Goal: Task Accomplishment & Management: Complete application form

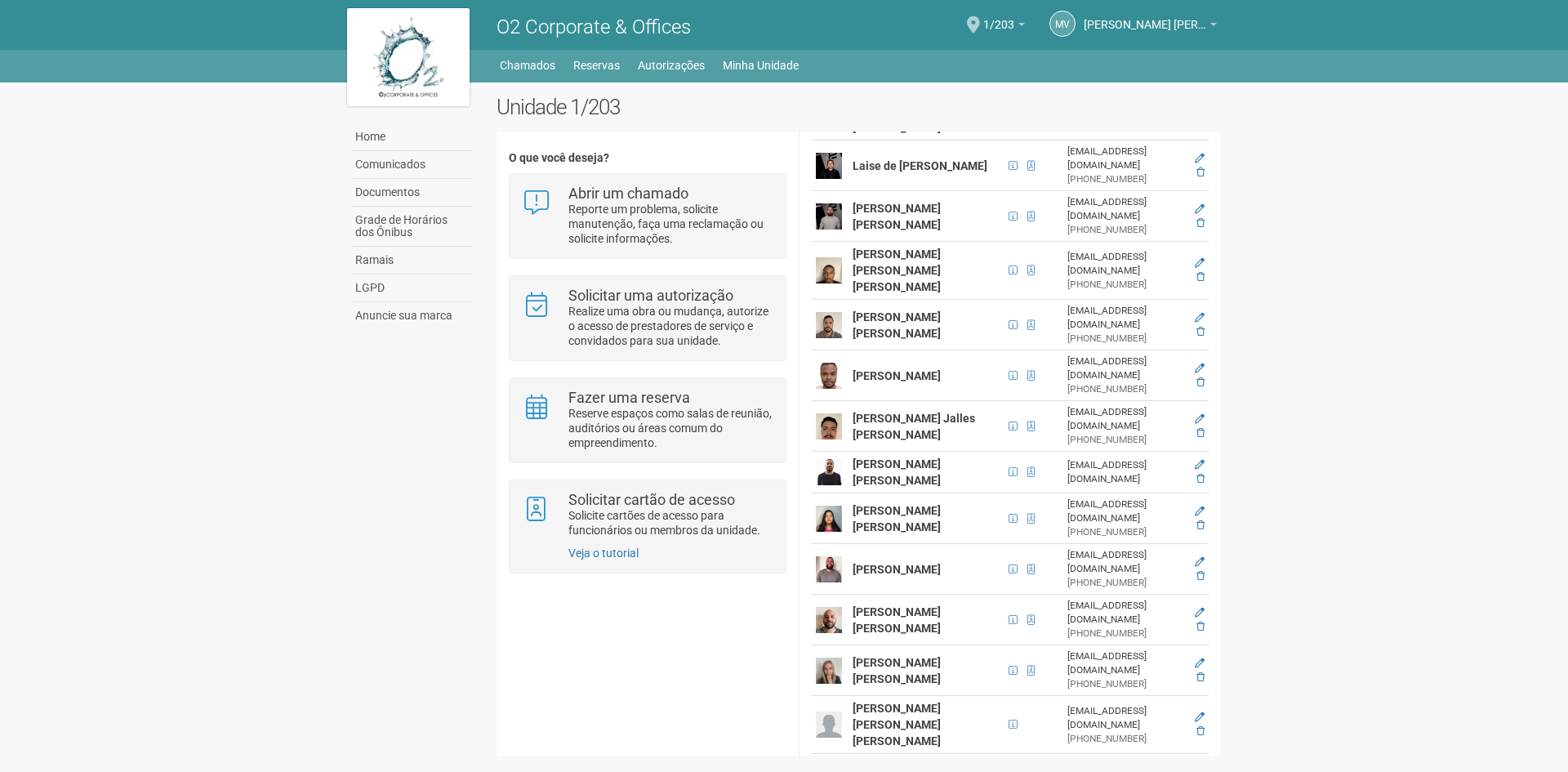
scroll to position [1225, 0]
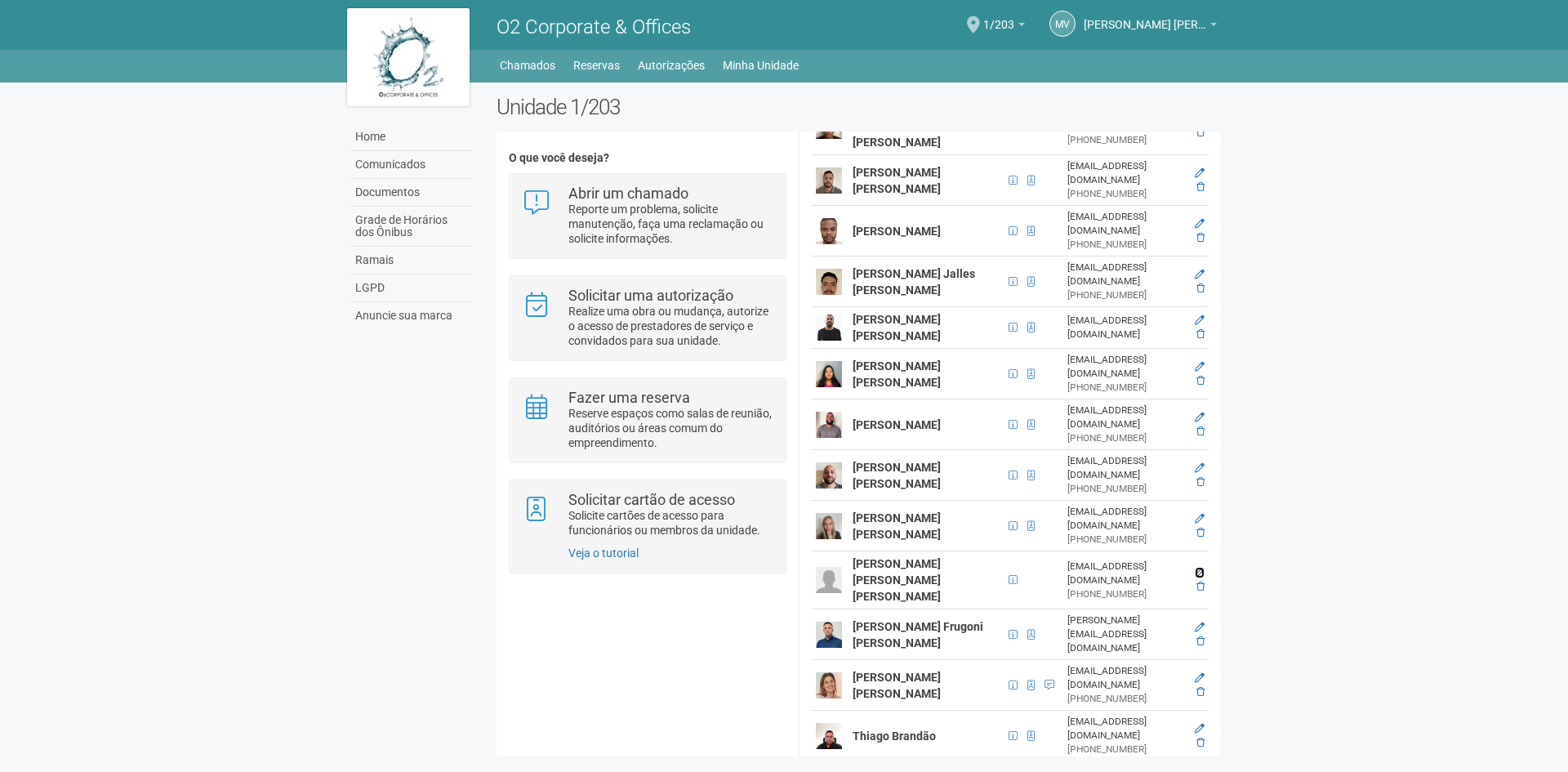
click at [1195, 567] on icon at bounding box center [1200, 572] width 10 height 10
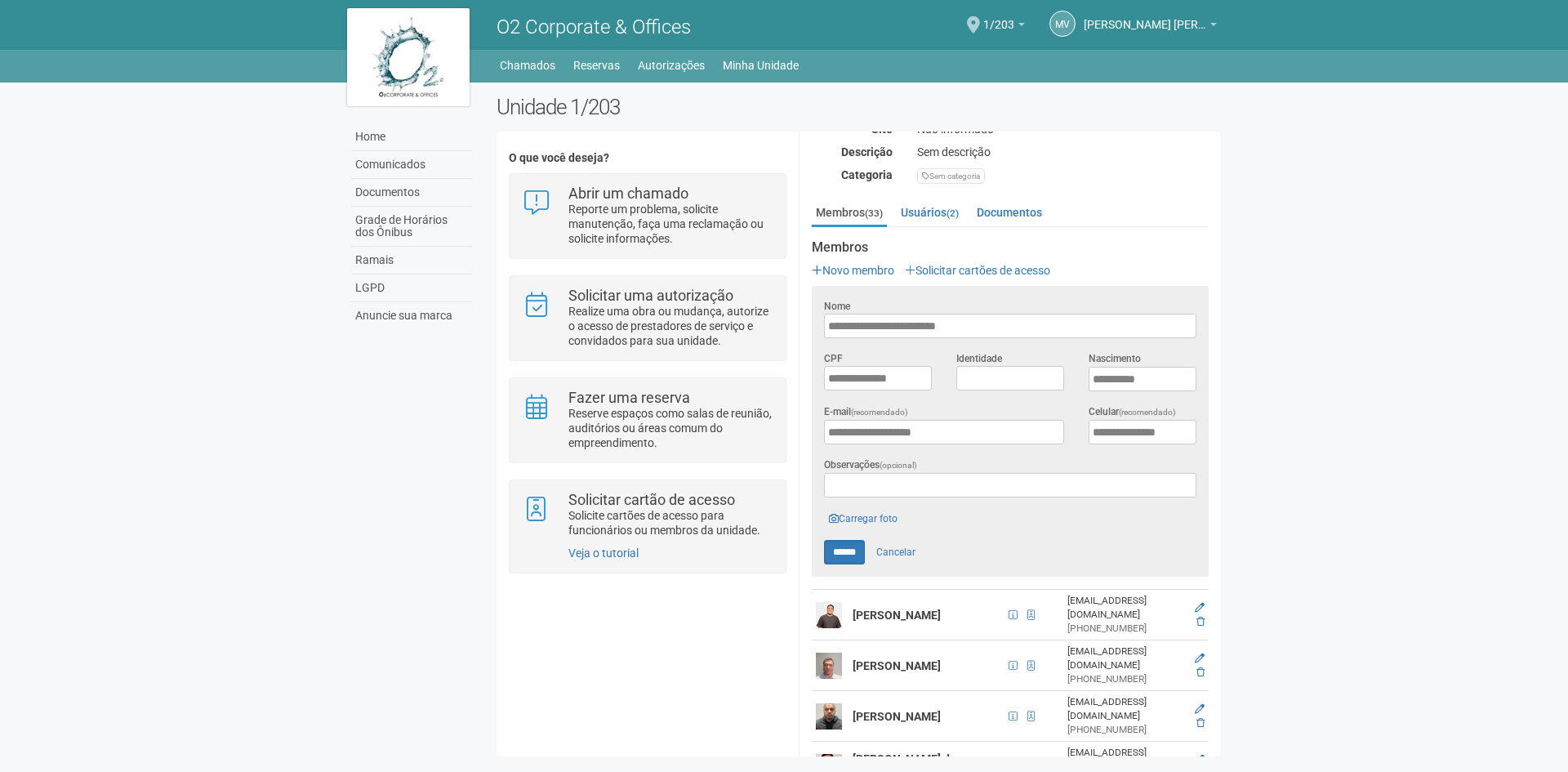
scroll to position [238, 0]
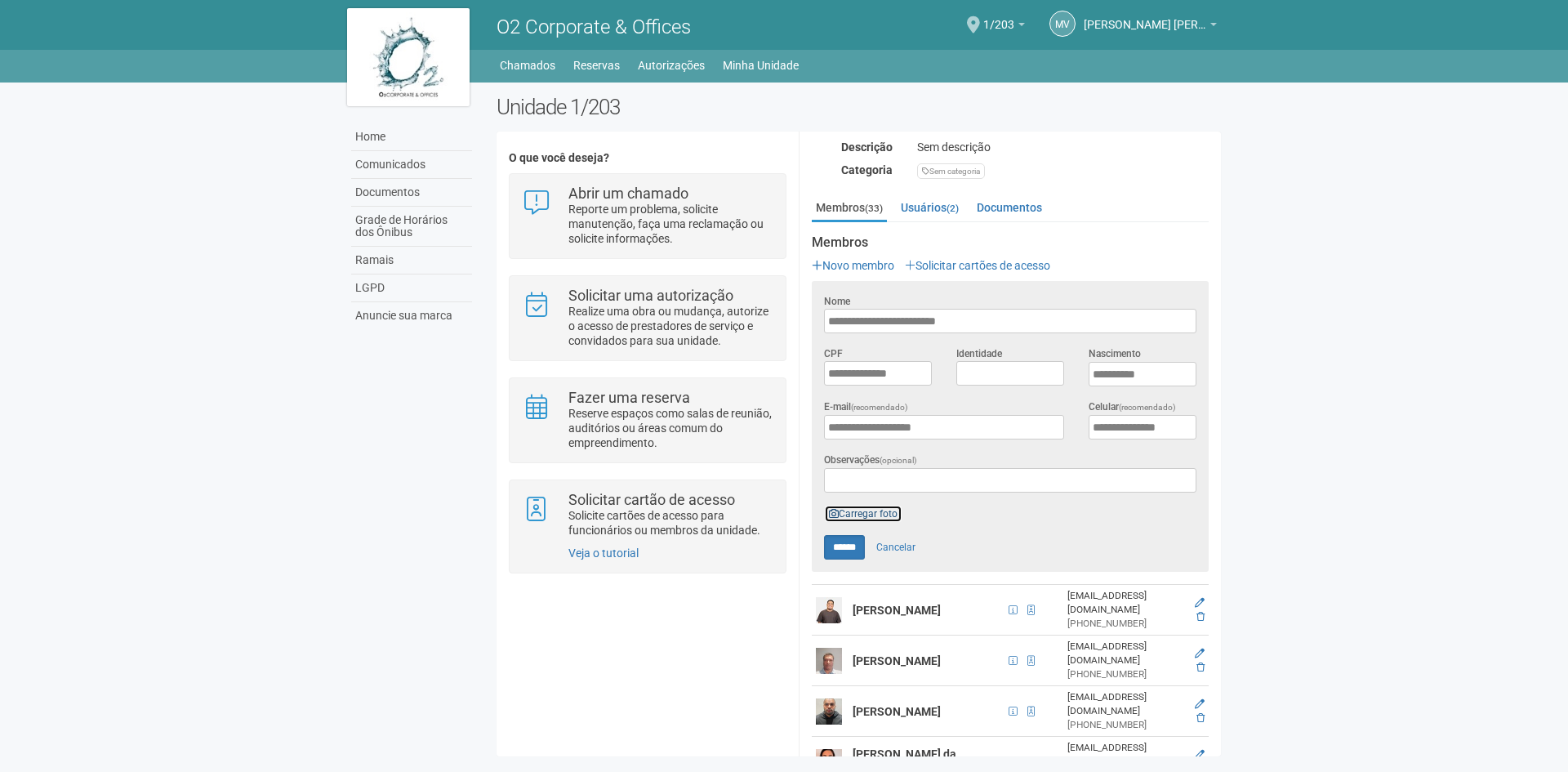
click at [874, 507] on link "Carregar foto" at bounding box center [862, 514] width 78 height 18
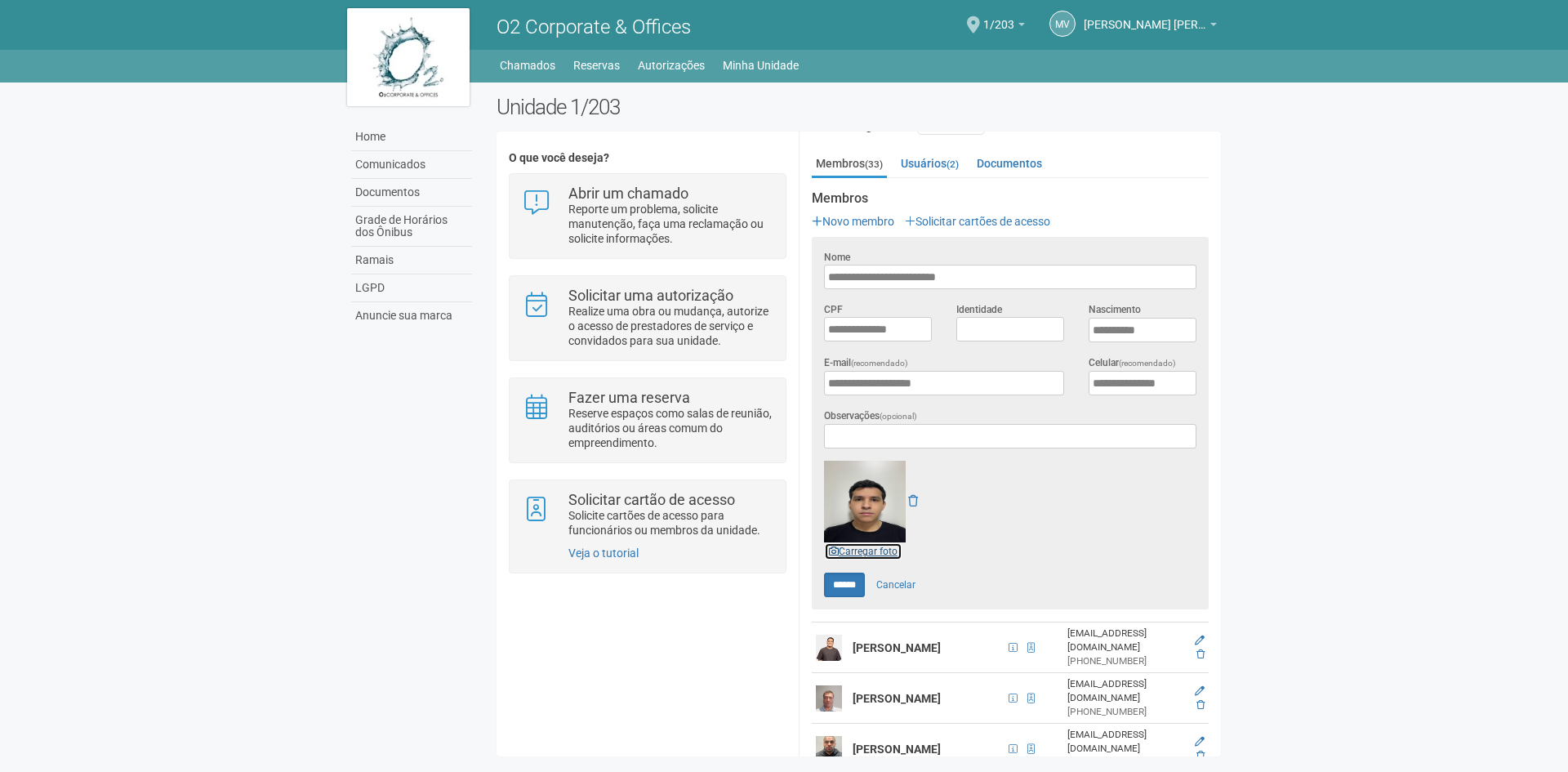
scroll to position [490, 0]
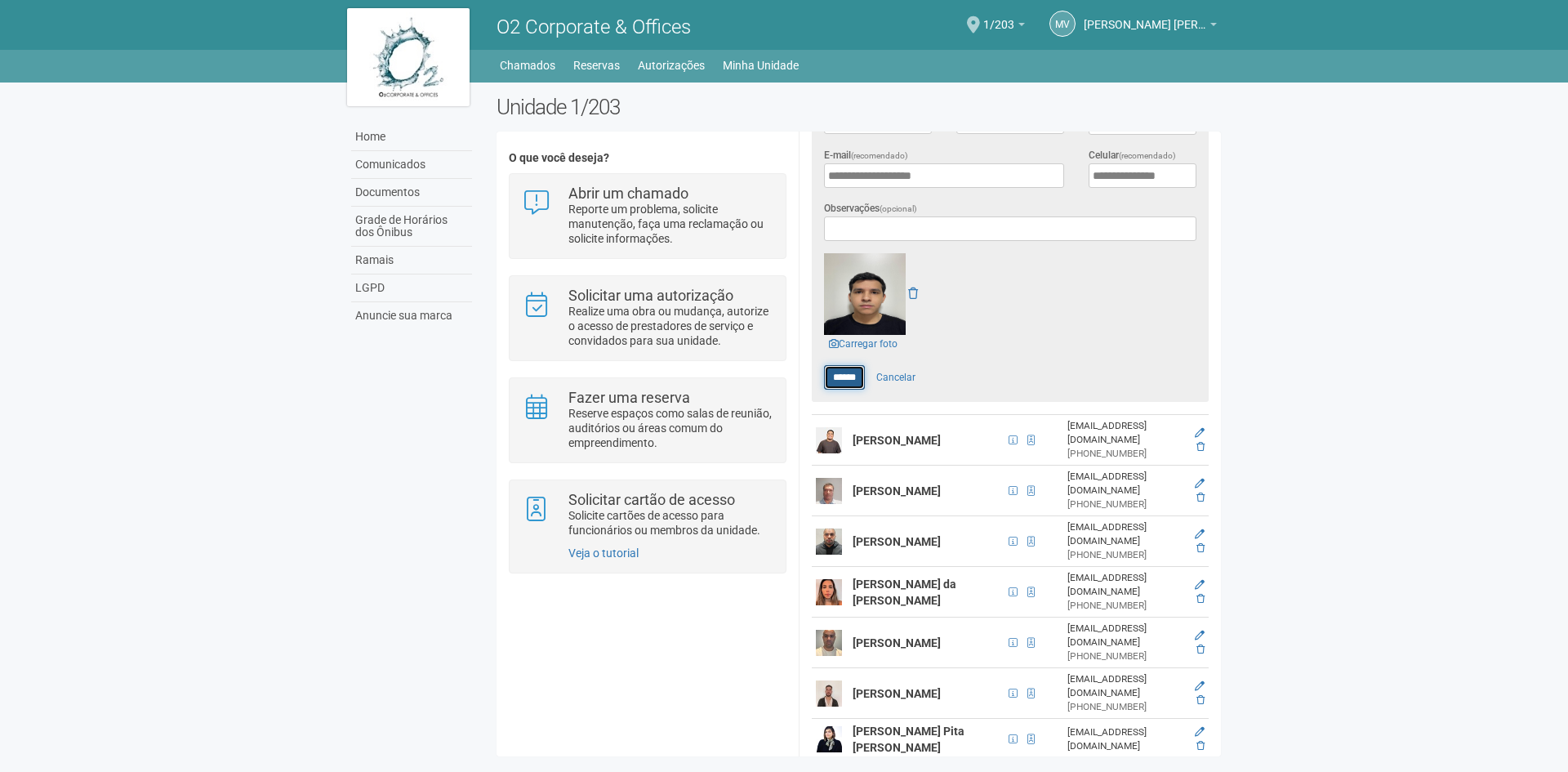
click at [857, 369] on input "******" at bounding box center [844, 377] width 41 height 25
type input "******"
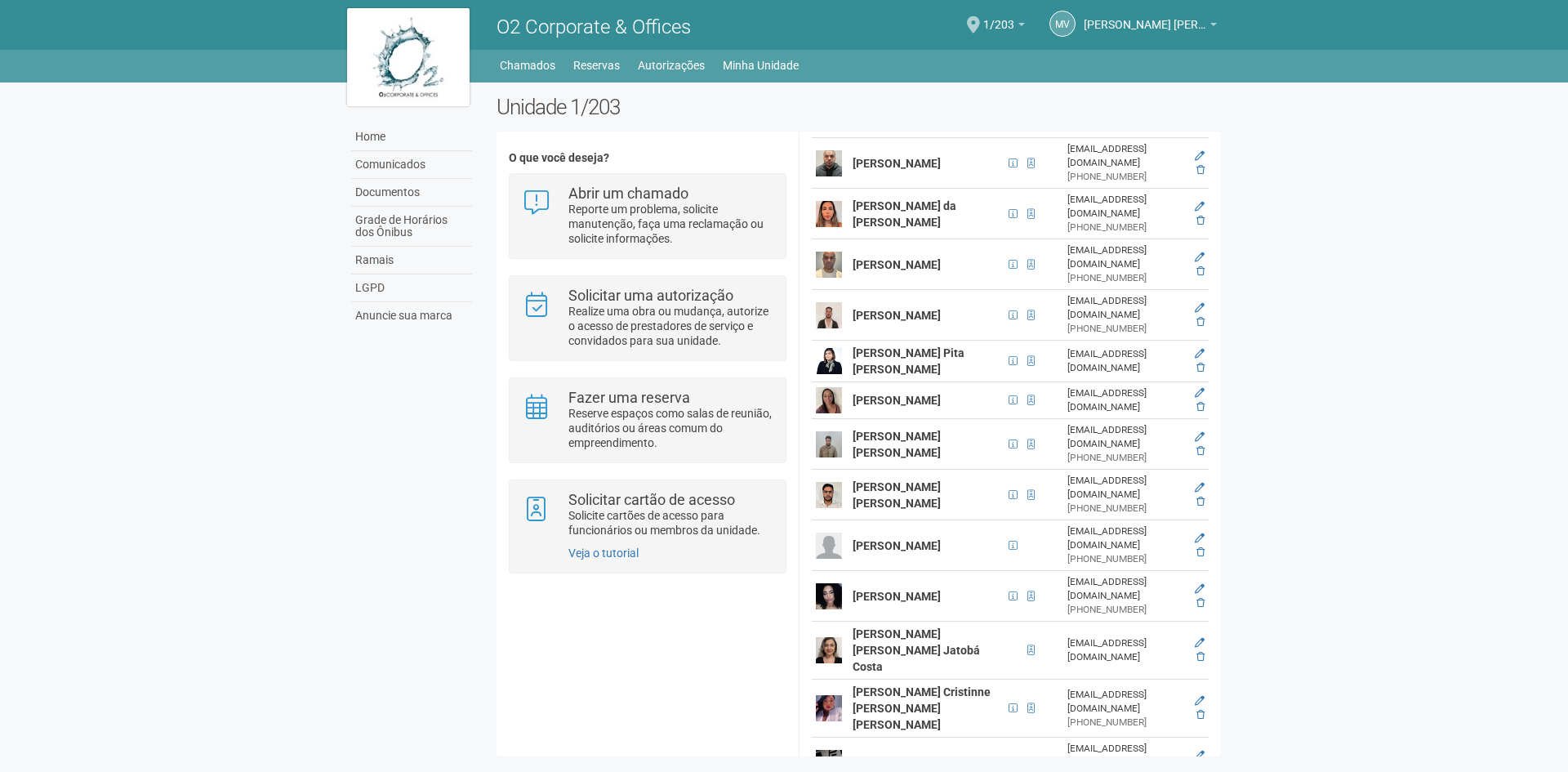
scroll to position [354, 0]
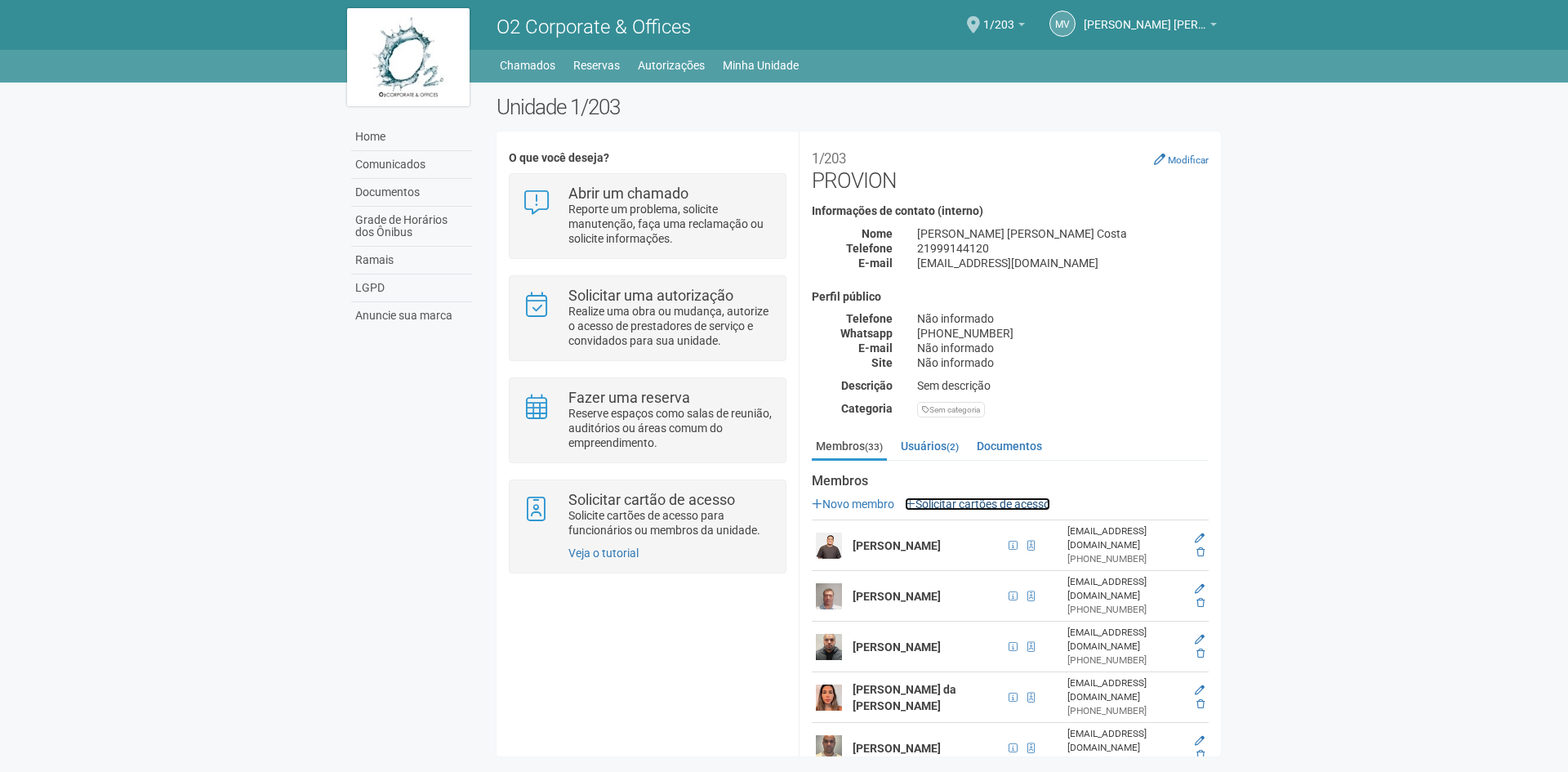
click at [944, 506] on link "Solicitar cartões de acesso" at bounding box center [978, 504] width 145 height 13
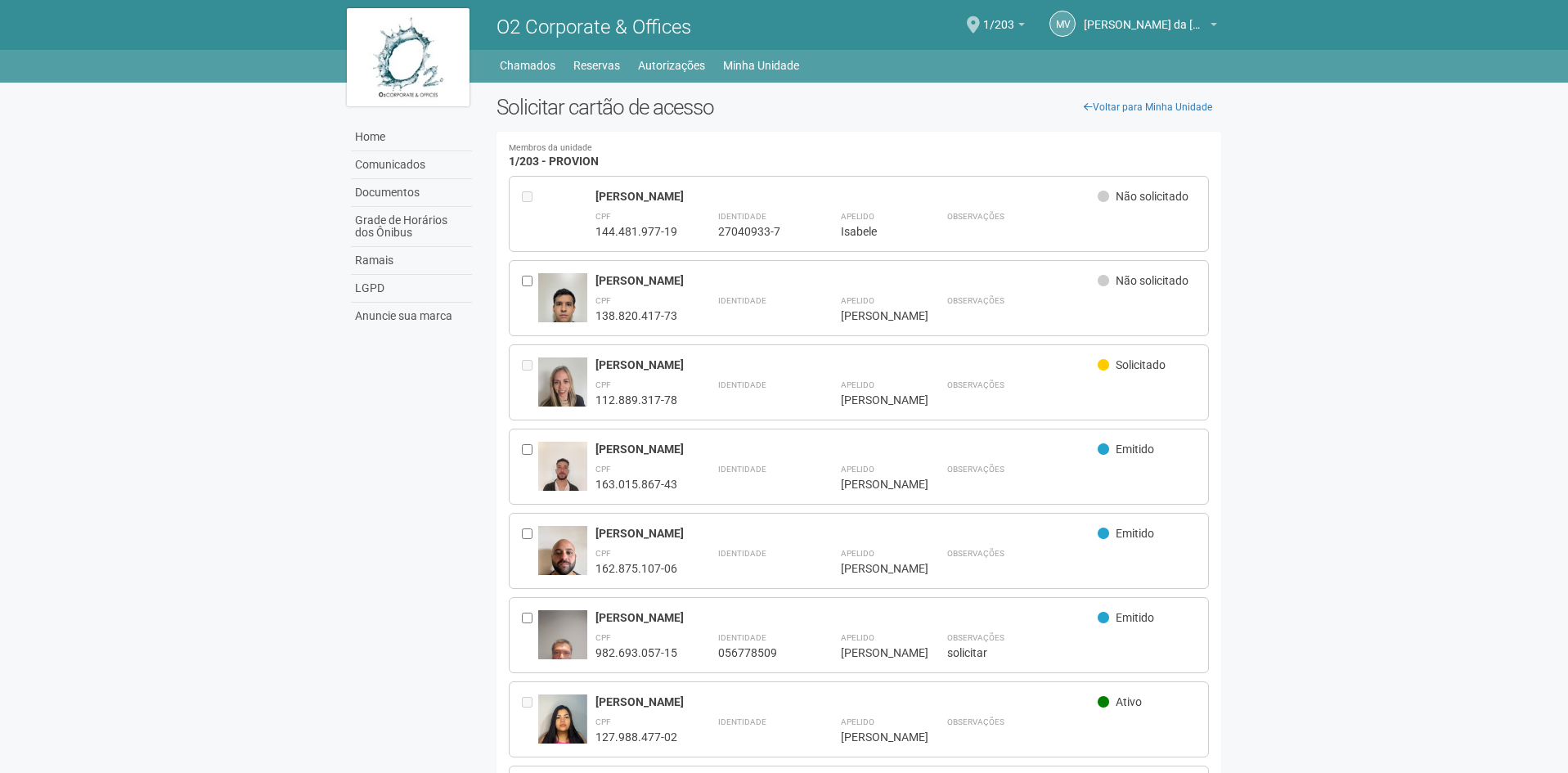
click at [519, 276] on div "Renato de Souza Rocha Neto Não solicitado CPF 138.820.417-73 Identidade Apelido…" at bounding box center [859, 297] width 700 height 76
click at [532, 281] on div at bounding box center [529, 298] width 16 height 50
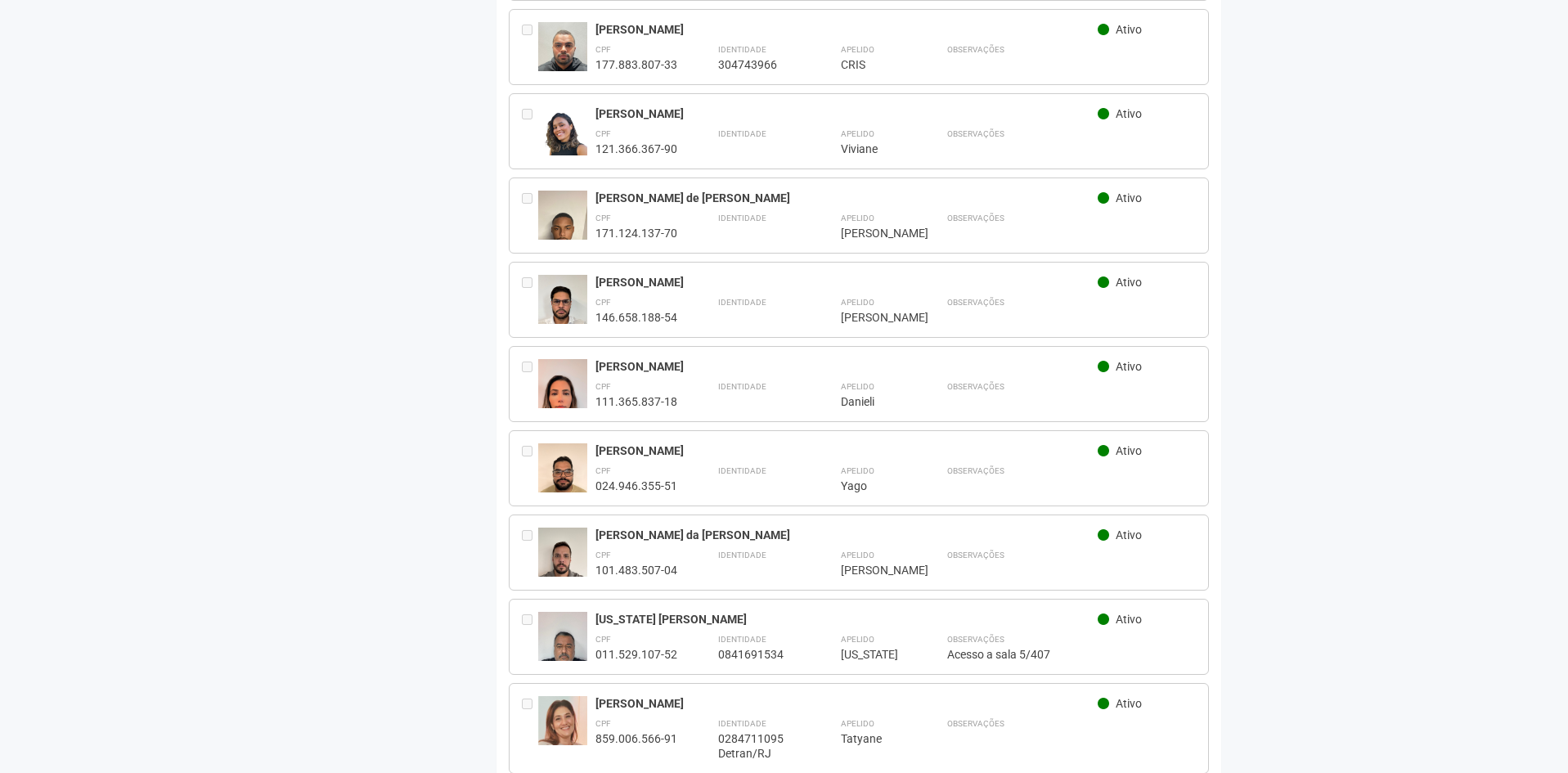
scroll to position [2272, 0]
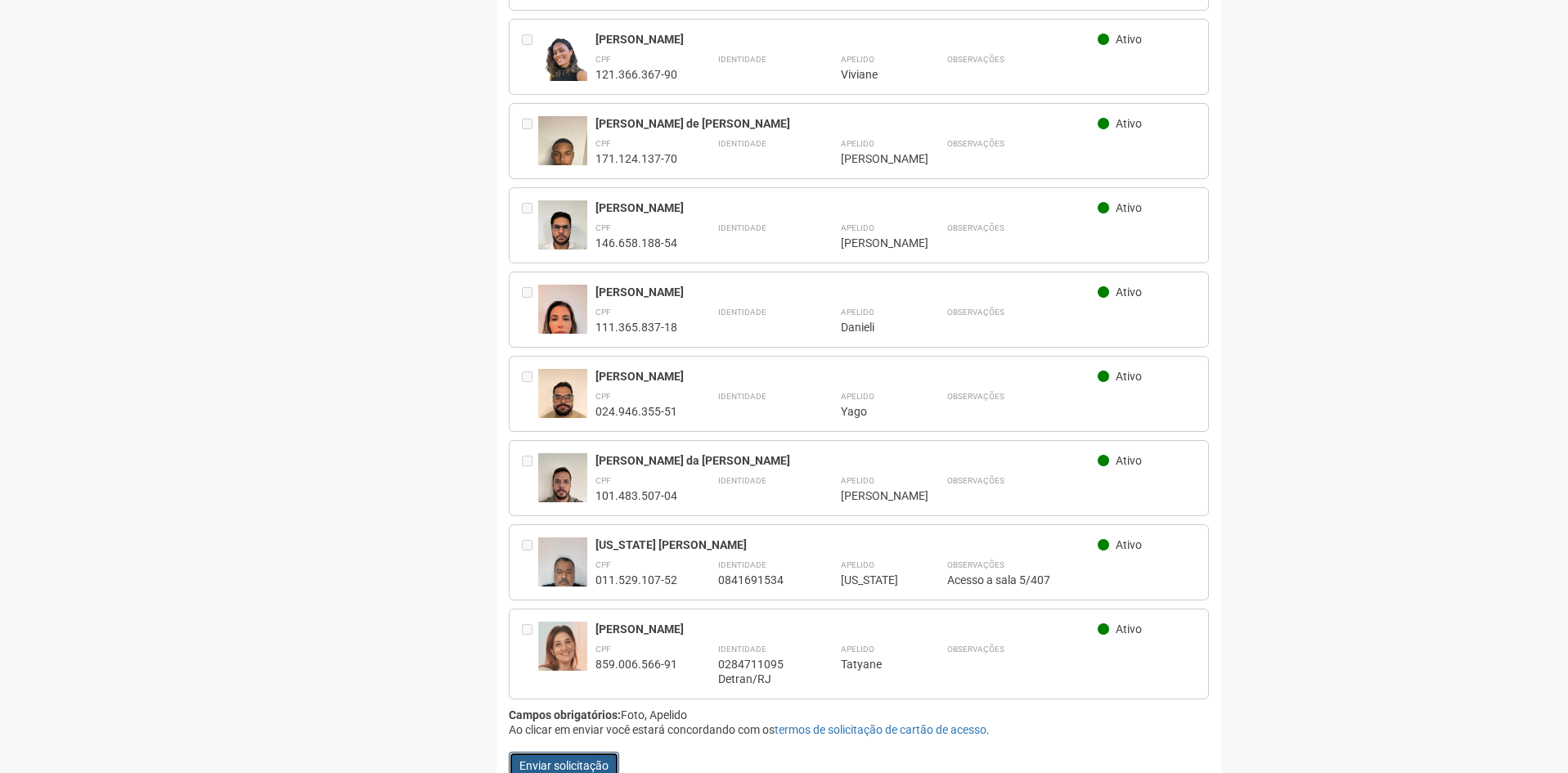
click at [537, 751] on button "Enviar solicitação" at bounding box center [563, 765] width 110 height 28
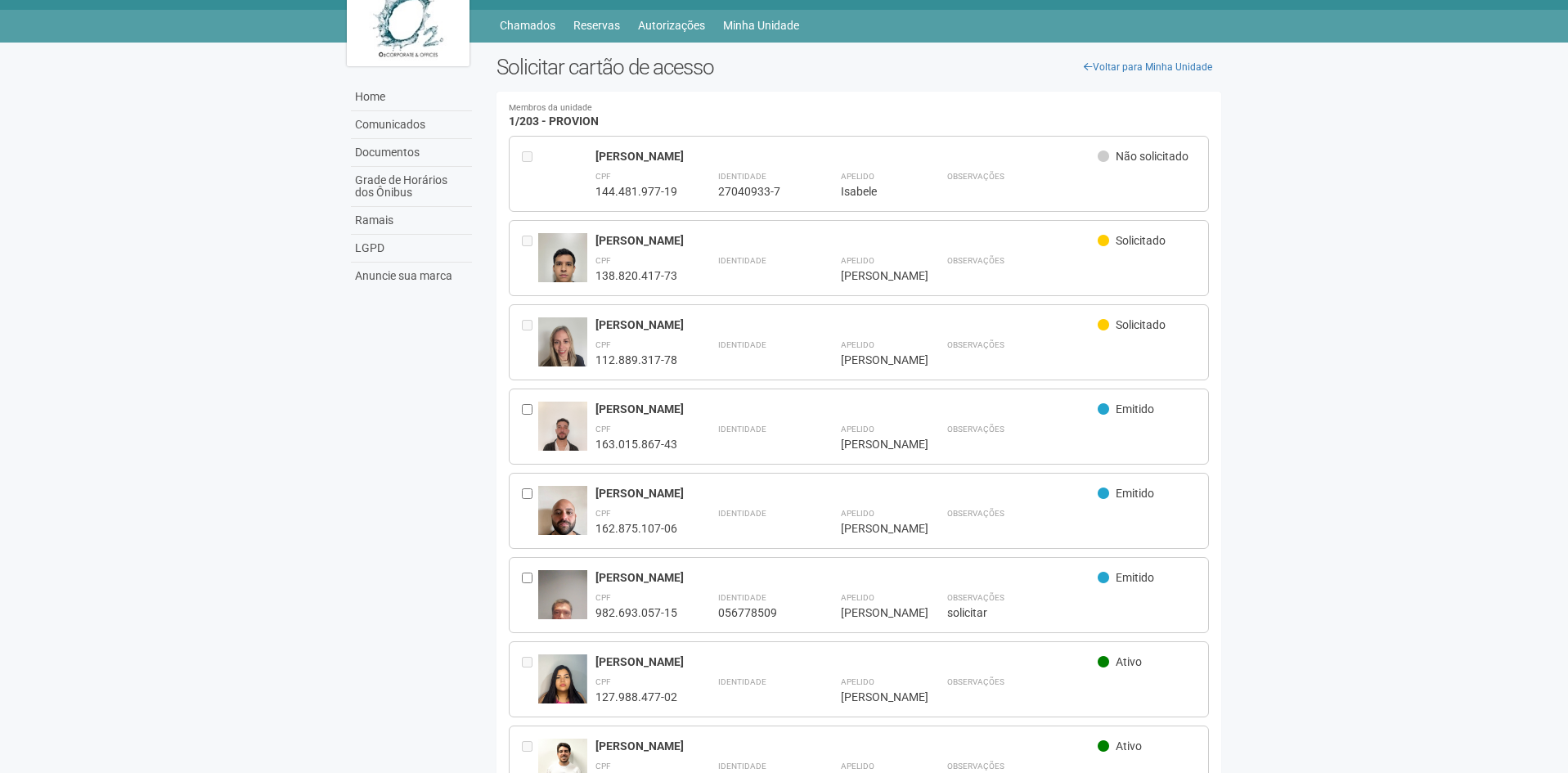
scroll to position [0, 0]
